Goal: Navigation & Orientation: Find specific page/section

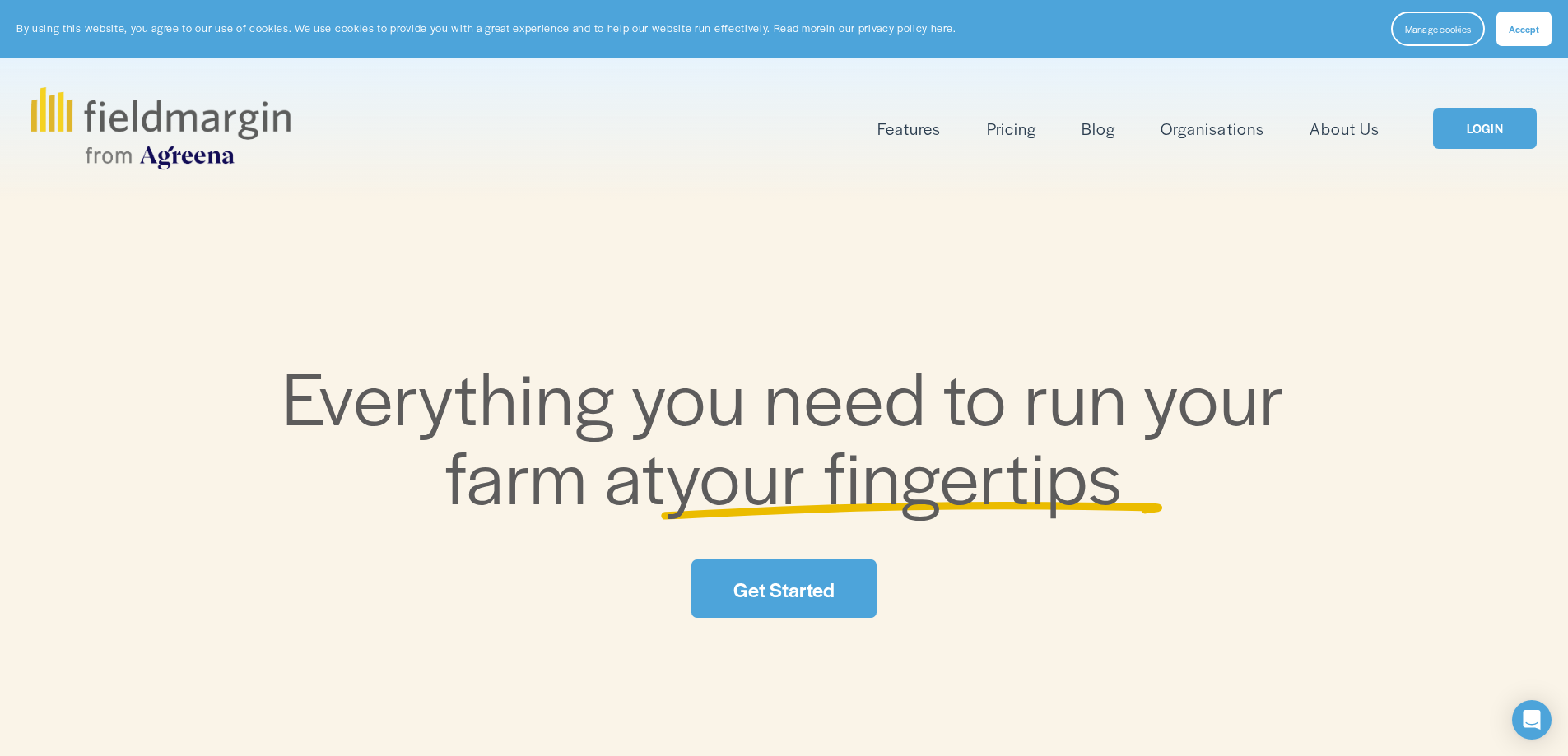
click at [0, 0] on span "Mapping" at bounding box center [0, 0] width 0 height 0
